Goal: Download file/media

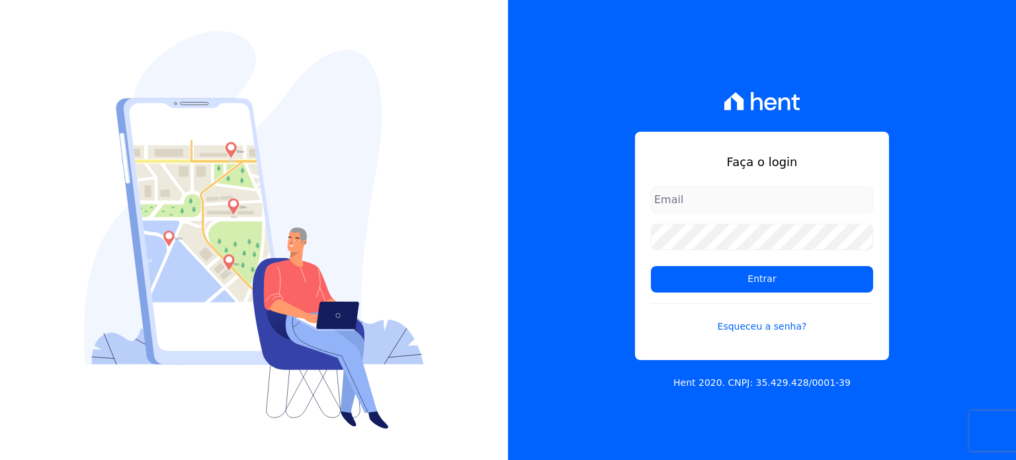
type input "[PERSON_NAME][EMAIL_ADDRESS][DOMAIN_NAME]"
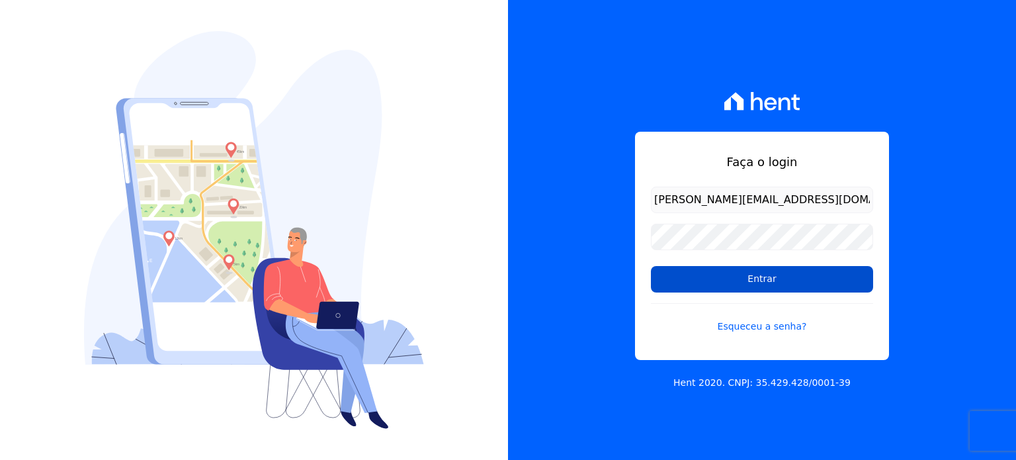
click at [712, 267] on input "Entrar" at bounding box center [762, 279] width 222 height 26
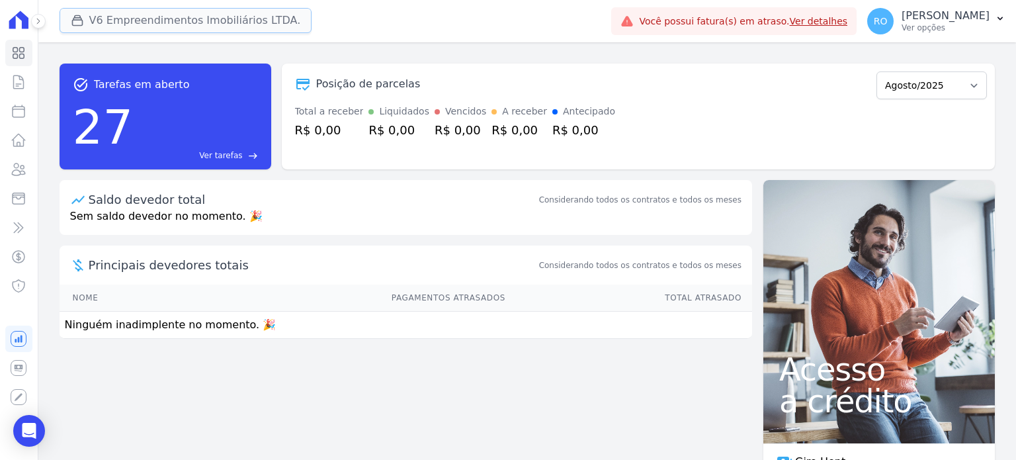
click at [189, 19] on button "V6 Empreendimentos Imobiliários LTDA." at bounding box center [186, 20] width 253 height 25
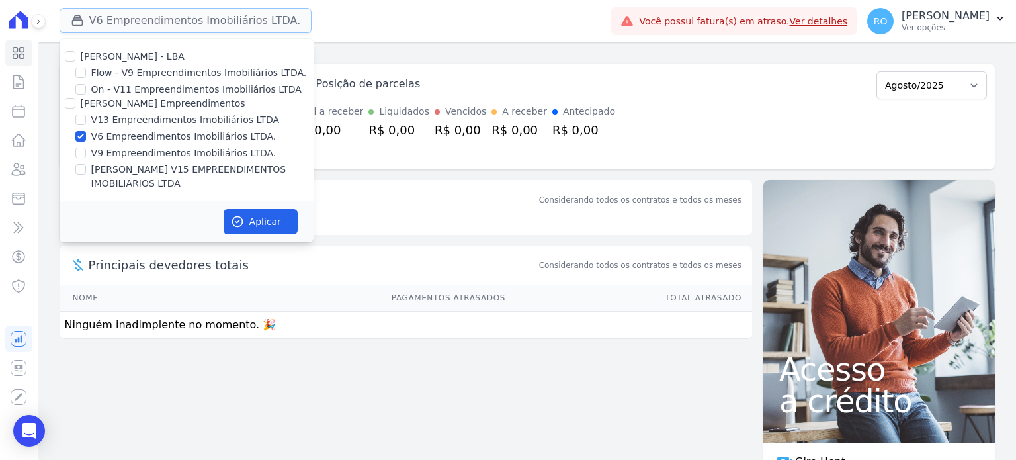
click at [193, 15] on button "V6 Empreendimentos Imobiliários LTDA." at bounding box center [186, 20] width 253 height 25
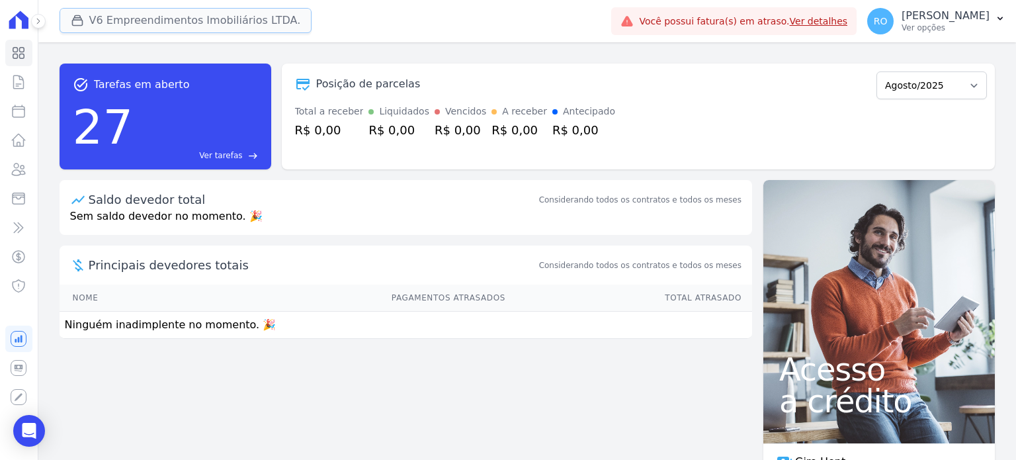
click at [214, 30] on button "V6 Empreendimentos Imobiliários LTDA." at bounding box center [186, 20] width 253 height 25
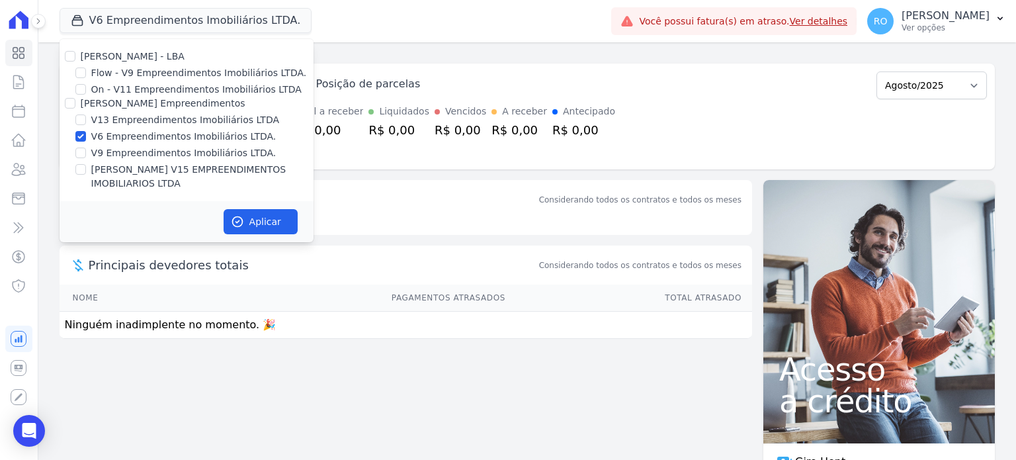
click at [109, 57] on label "[PERSON_NAME] - LBA" at bounding box center [133, 56] width 104 height 11
click at [75, 57] on input "[PERSON_NAME] - LBA" at bounding box center [70, 56] width 11 height 11
checkbox input "true"
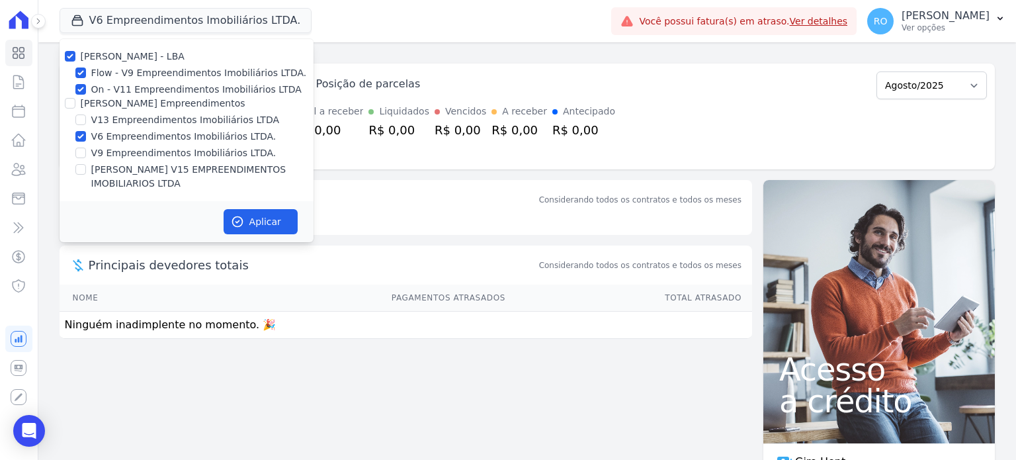
click at [111, 55] on label "[PERSON_NAME] - LBA" at bounding box center [133, 56] width 104 height 11
click at [75, 55] on input "[PERSON_NAME] - LBA" at bounding box center [70, 56] width 11 height 11
checkbox input "false"
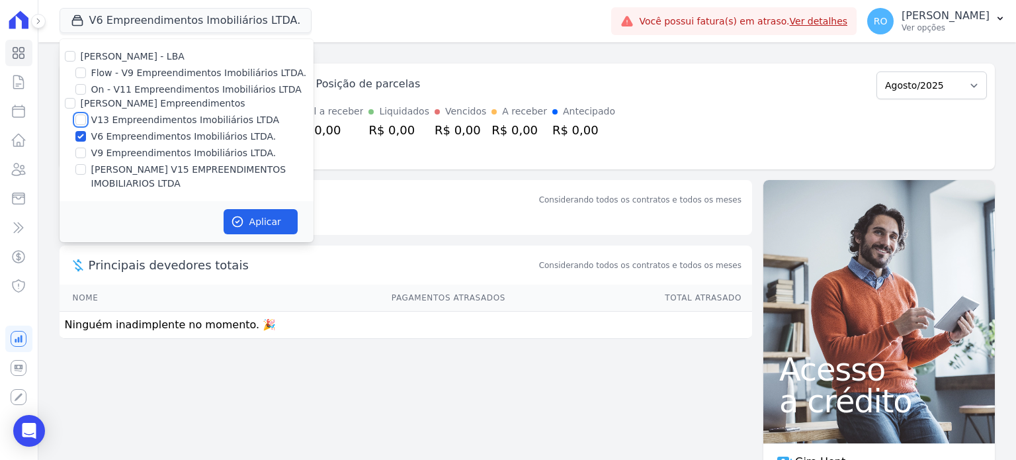
click at [79, 124] on input "V13 Empreendimentos Imobiliários LTDA" at bounding box center [80, 119] width 11 height 11
checkbox input "true"
click at [78, 140] on input "V6 Empreendimentos Imobiliários LTDA." at bounding box center [80, 136] width 11 height 11
checkbox input "false"
drag, startPoint x: 78, startPoint y: 157, endPoint x: 175, endPoint y: 191, distance: 102.6
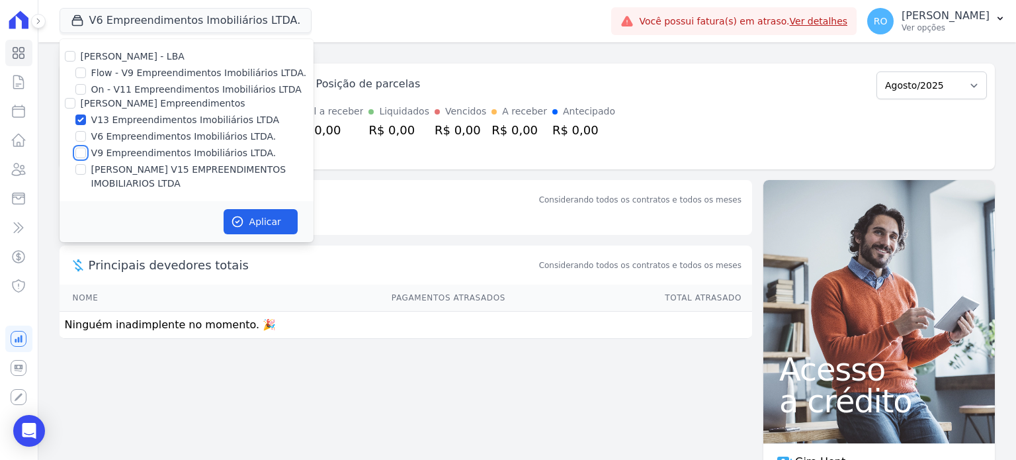
click at [79, 157] on input "V9 Empreendimentos Imobiliários LTDA." at bounding box center [80, 153] width 11 height 11
click at [106, 152] on label "V9 Empreendimentos Imobiliários LTDA." at bounding box center [183, 153] width 185 height 14
click at [86, 152] on input "V9 Empreendimentos Imobiliários LTDA." at bounding box center [80, 153] width 11 height 11
checkbox input "false"
click at [109, 171] on label "[PERSON_NAME] V15 EMPREENDIMENTOS IMOBILIARIOS LTDA" at bounding box center [202, 177] width 222 height 28
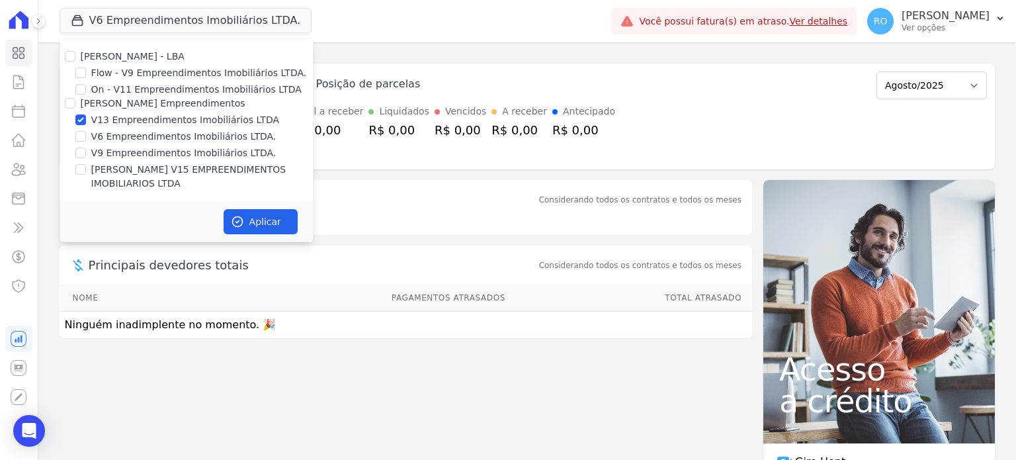
click at [86, 171] on input "[PERSON_NAME] V15 EMPREENDIMENTOS IMOBILIARIOS LTDA" at bounding box center [80, 169] width 11 height 11
checkbox input "true"
click at [242, 215] on icon "button" at bounding box center [237, 221] width 13 height 13
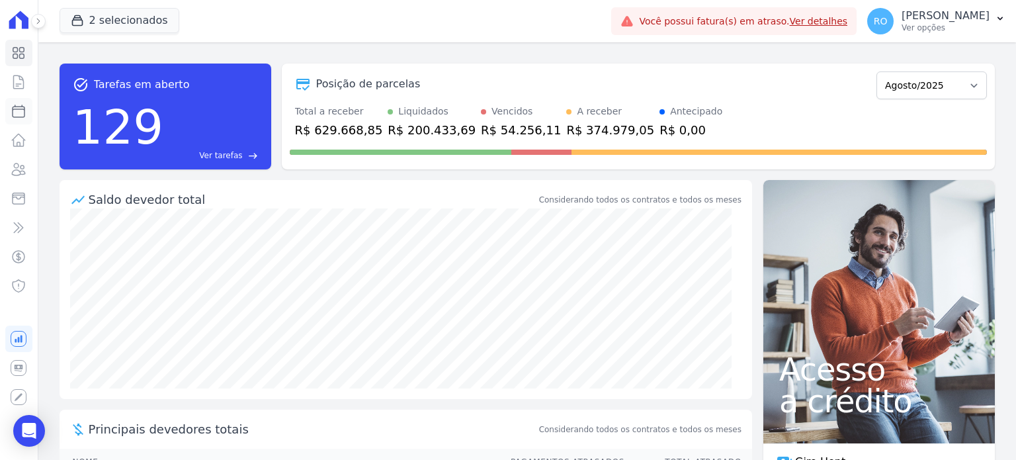
click at [24, 118] on icon at bounding box center [19, 111] width 16 height 16
select select
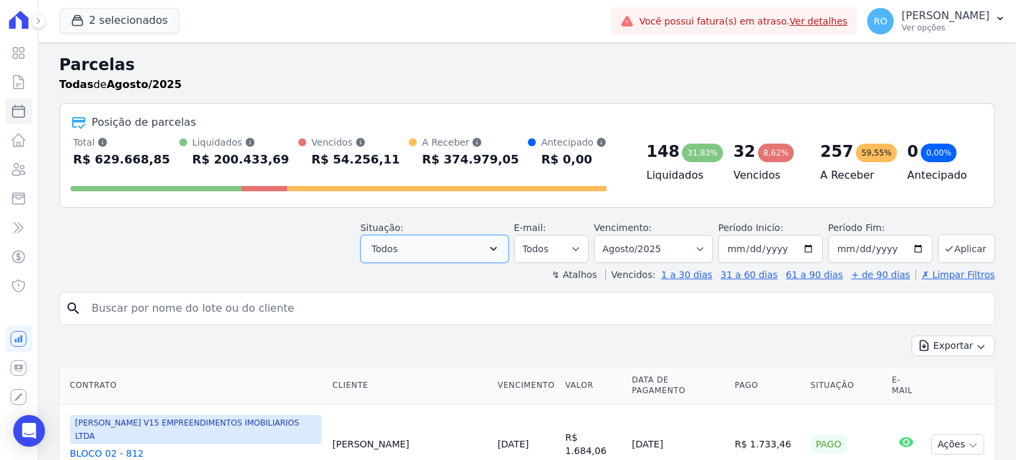
click at [456, 240] on button "Todos" at bounding box center [435, 249] width 148 height 28
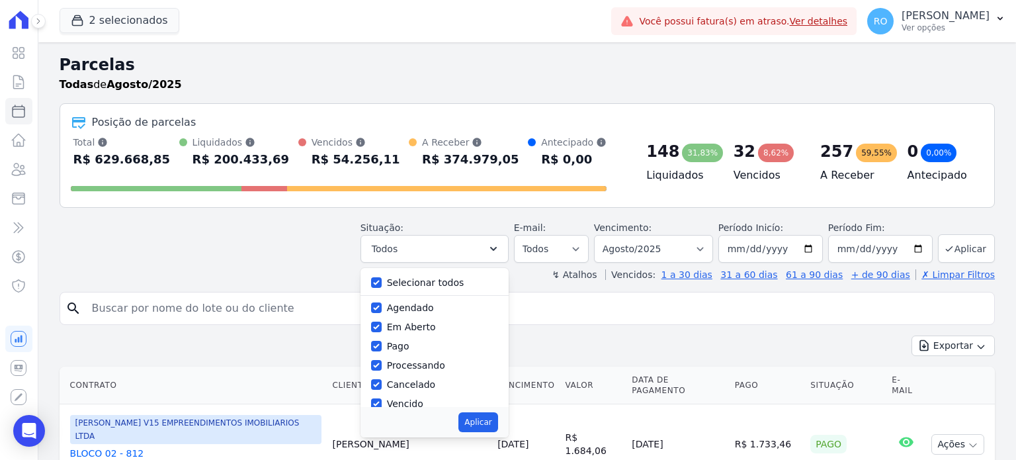
click at [416, 290] on div "Selecionar todos" at bounding box center [434, 282] width 127 height 19
click at [408, 283] on label "Selecionar todos" at bounding box center [425, 282] width 77 height 11
click at [382, 283] on input "Selecionar todos" at bounding box center [376, 282] width 11 height 11
checkbox input "false"
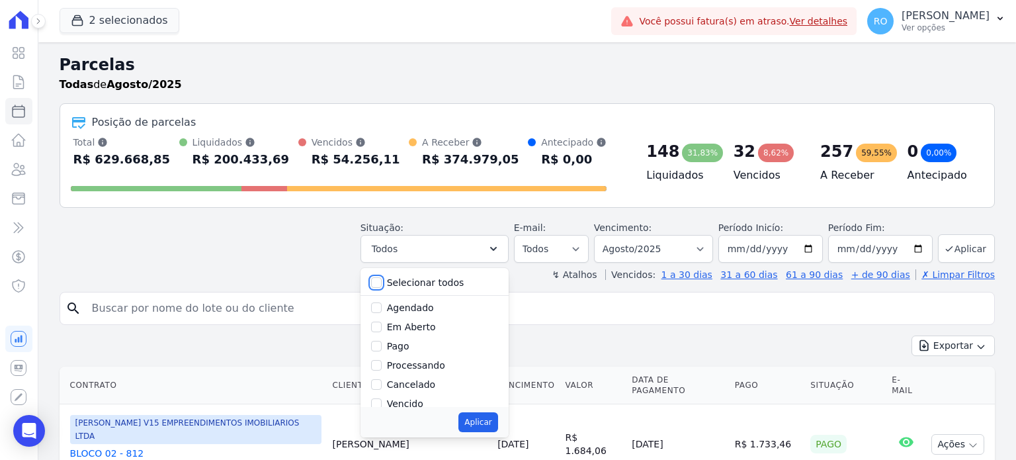
checkbox input "false"
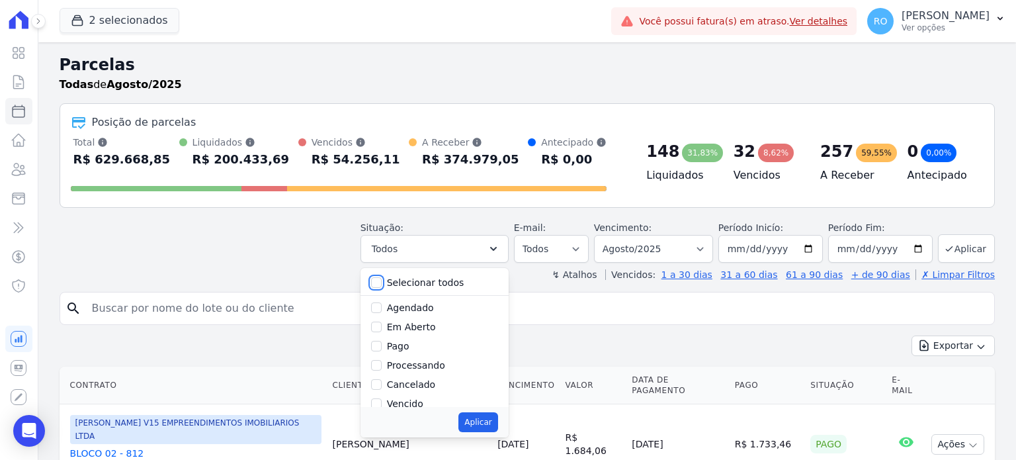
checkbox input "false"
click at [410, 349] on label "Pago" at bounding box center [398, 346] width 22 height 11
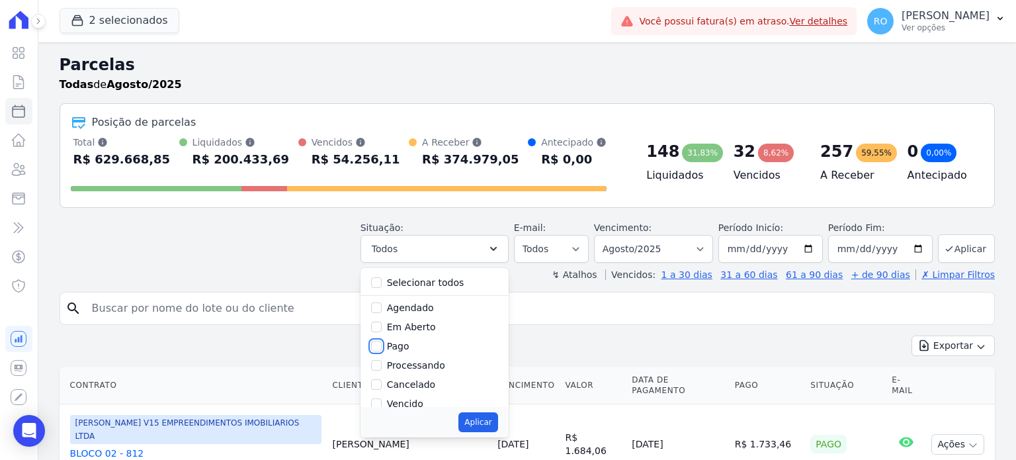
click at [382, 349] on input "Pago" at bounding box center [376, 346] width 11 height 11
checkbox input "true"
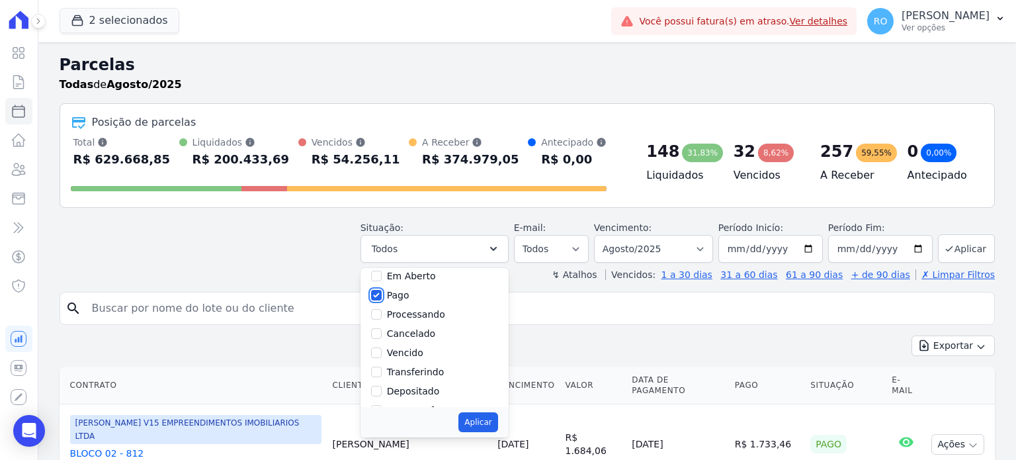
scroll to position [66, 0]
click at [404, 358] on label "Transferindo" at bounding box center [416, 356] width 58 height 11
click at [382, 358] on input "Transferindo" at bounding box center [376, 356] width 11 height 11
checkbox input "true"
click at [407, 380] on label "Depositado" at bounding box center [413, 376] width 53 height 11
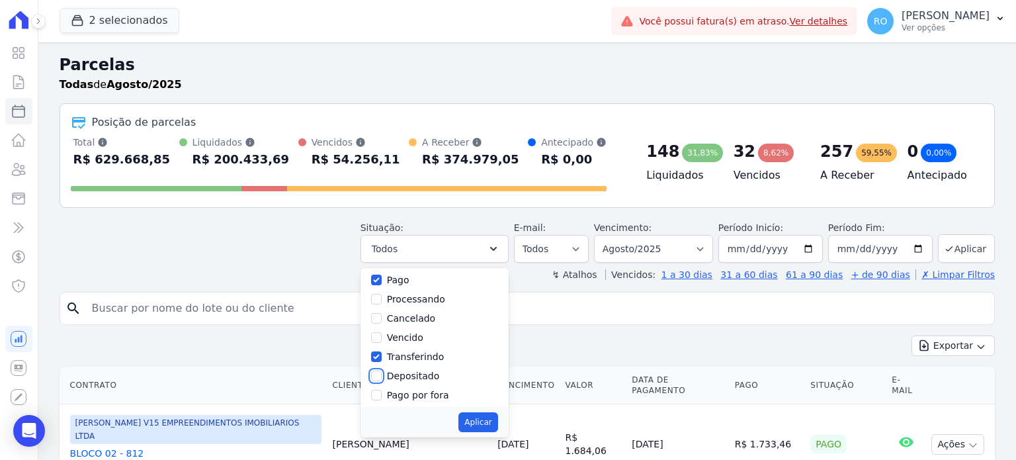
click at [382, 380] on input "Depositado" at bounding box center [376, 376] width 11 height 11
checkbox input "true"
click at [493, 420] on button "Aplicar" at bounding box center [478, 422] width 39 height 20
select select "paid"
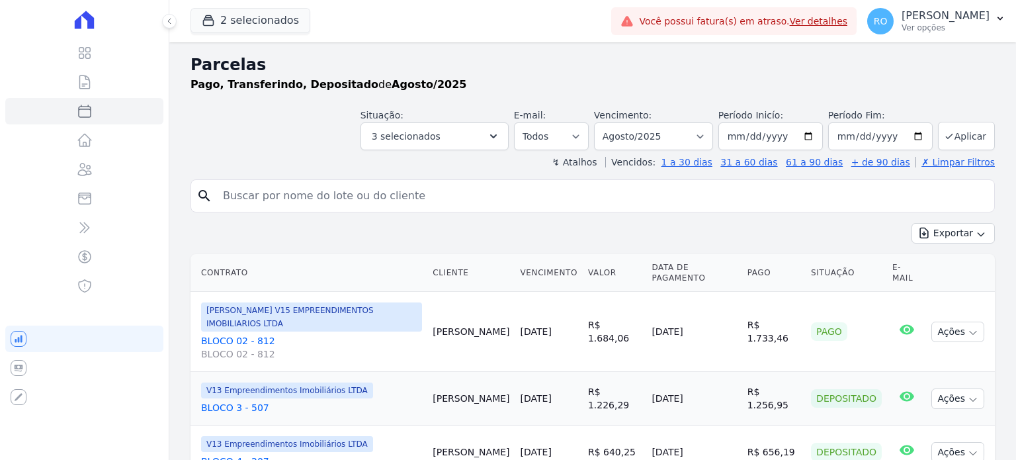
select select
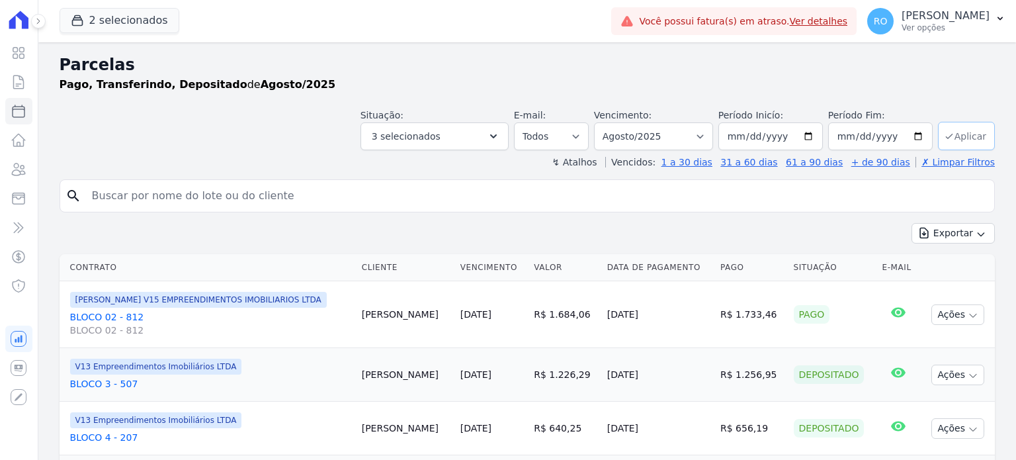
click at [944, 132] on icon "submit" at bounding box center [949, 136] width 11 height 11
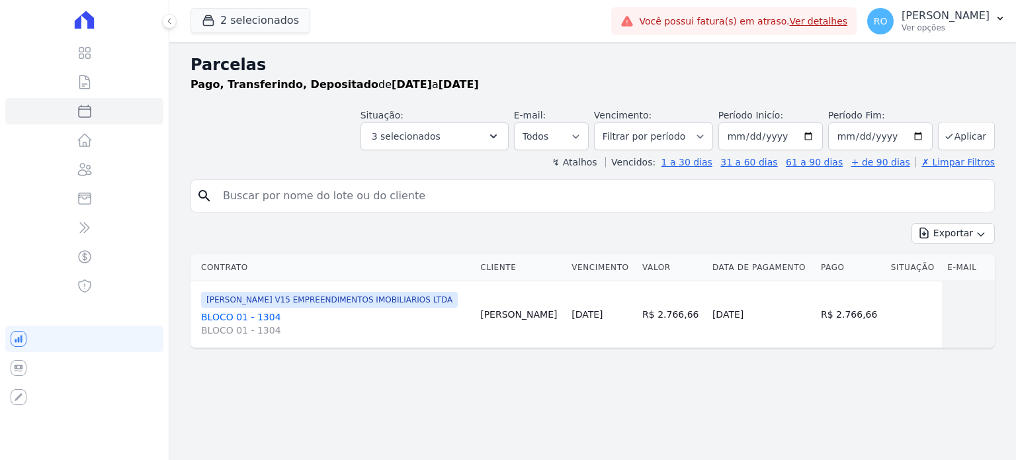
select select
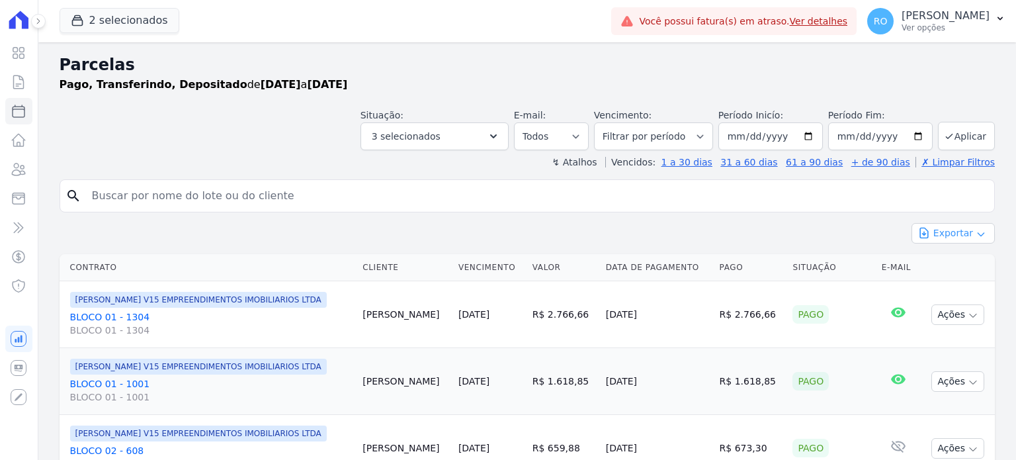
click at [957, 238] on button "Exportar" at bounding box center [953, 233] width 83 height 21
click at [948, 288] on span "Exportar CSV" at bounding box center [952, 287] width 70 height 13
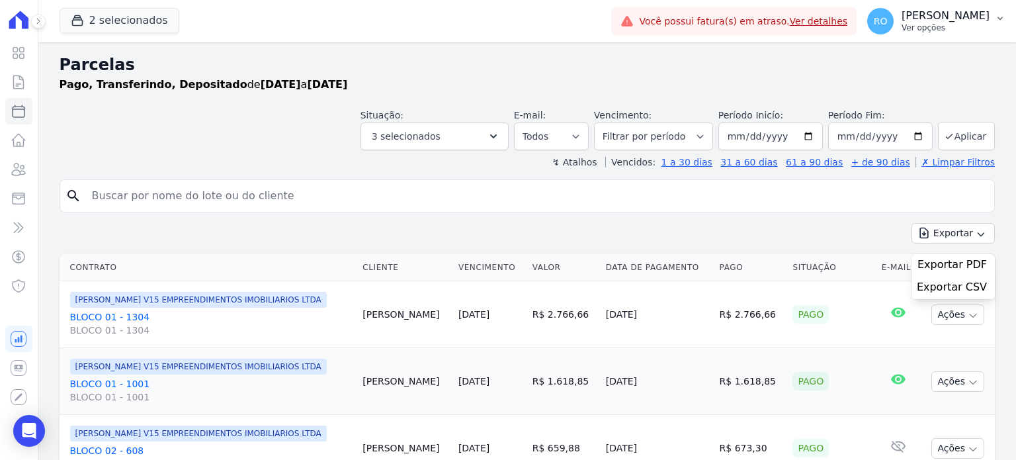
click at [950, 21] on p "[PERSON_NAME]" at bounding box center [946, 15] width 88 height 13
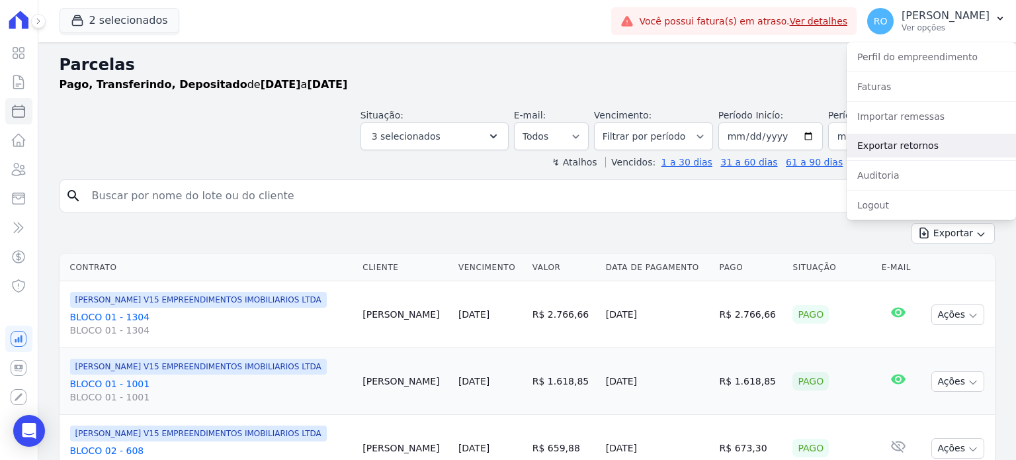
click at [908, 145] on link "Exportar retornos" at bounding box center [931, 146] width 169 height 24
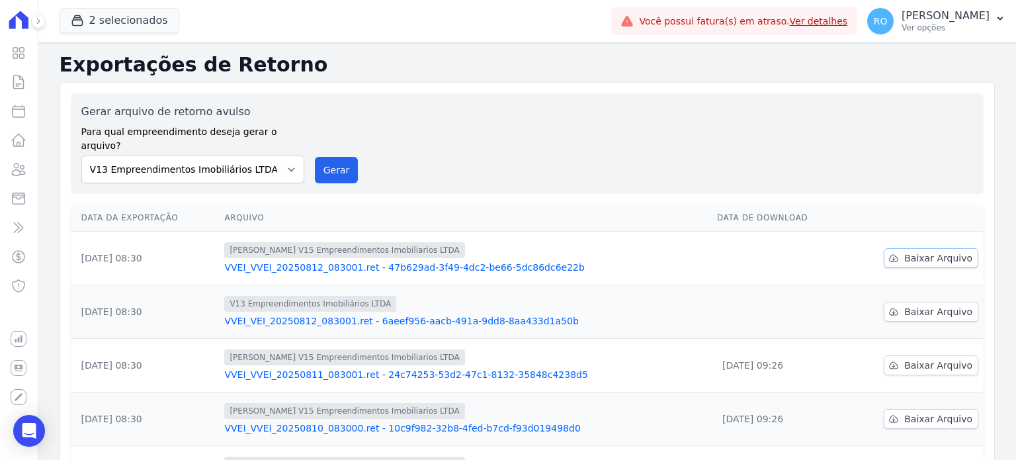
click at [906, 251] on span "Baixar Arquivo" at bounding box center [939, 257] width 68 height 13
click at [911, 305] on span "Baixar Arquivo" at bounding box center [939, 311] width 68 height 13
click at [342, 158] on button "Gerar" at bounding box center [337, 170] width 44 height 26
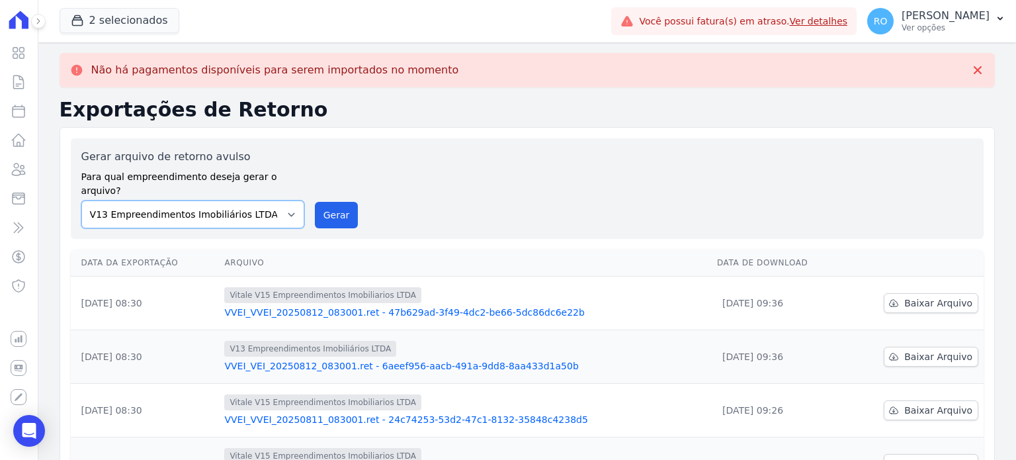
click at [289, 200] on select "Flow - V9 Empreendimentos Imobiliários LTDA. On - V11 Empreendimentos Imobiliár…" at bounding box center [192, 214] width 223 height 28
select select "43a01992-2921-4595-aa0d-28e05d992a61"
click at [81, 200] on select "Flow - V9 Empreendimentos Imobiliários LTDA. On - V11 Empreendimentos Imobiliár…" at bounding box center [192, 214] width 223 height 28
click at [327, 203] on button "Gerar" at bounding box center [337, 215] width 44 height 26
click at [288, 200] on select "Flow - V9 Empreendimentos Imobiliários LTDA. On - V11 Empreendimentos Imobiliár…" at bounding box center [192, 214] width 223 height 28
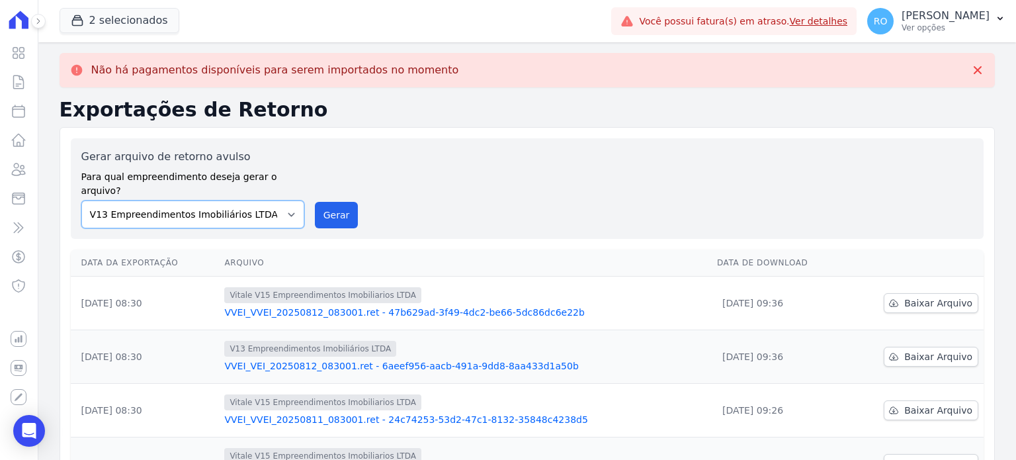
click at [81, 200] on select "Flow - V9 Empreendimentos Imobiliários LTDA. On - V11 Empreendimentos Imobiliár…" at bounding box center [192, 214] width 223 height 28
click at [283, 200] on select "Flow - V9 Empreendimentos Imobiliários LTDA. On - V11 Empreendimentos Imobiliár…" at bounding box center [192, 214] width 223 height 28
select select "0e10f97d-c198-47be-9a11-62d78ea65f02"
click at [81, 200] on select "Flow - V9 Empreendimentos Imobiliários LTDA. On - V11 Empreendimentos Imobiliár…" at bounding box center [192, 214] width 223 height 28
click at [330, 204] on button "Gerar" at bounding box center [337, 215] width 44 height 26
